Goal: Transaction & Acquisition: Purchase product/service

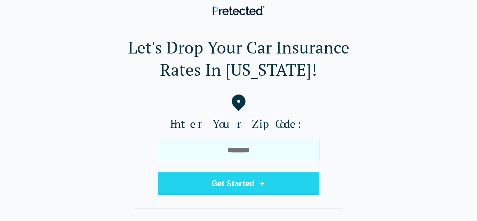
click at [253, 144] on input "tel" at bounding box center [239, 150] width 162 height 22
type input "*****"
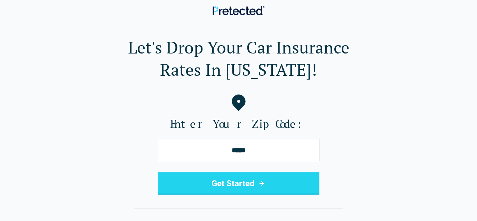
click at [270, 197] on div "Let's Drop Your Car Insurance Rates In [US_STATE]! Enter Your Zip Code: ***** G…" at bounding box center [238, 152] width 455 height 233
click at [266, 191] on button "Get Started" at bounding box center [239, 184] width 162 height 22
